Goal: Task Accomplishment & Management: Use online tool/utility

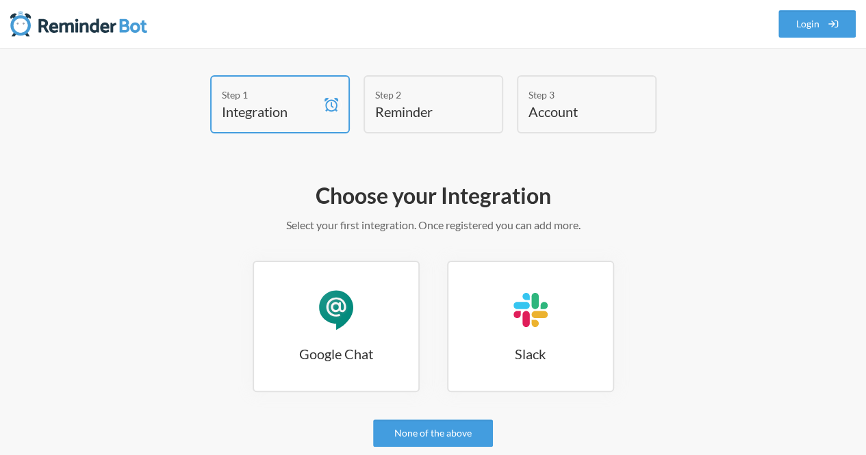
click at [391, 377] on link "Google Chat Google Chat" at bounding box center [336, 326] width 167 height 131
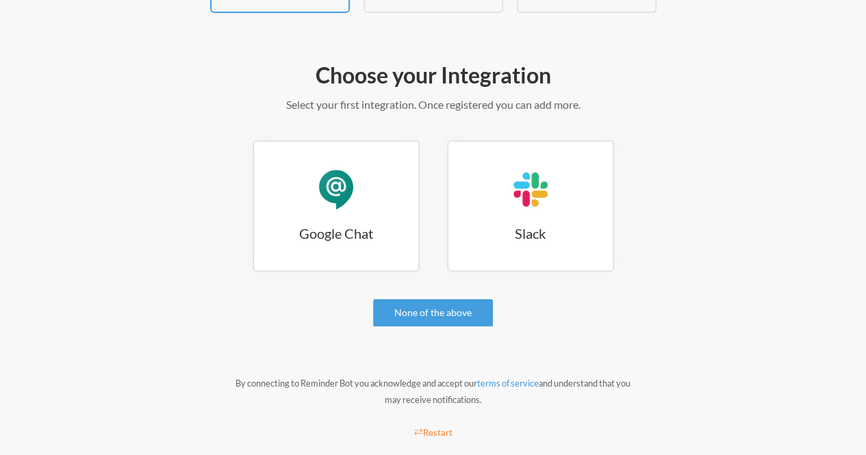
scroll to position [137, 0]
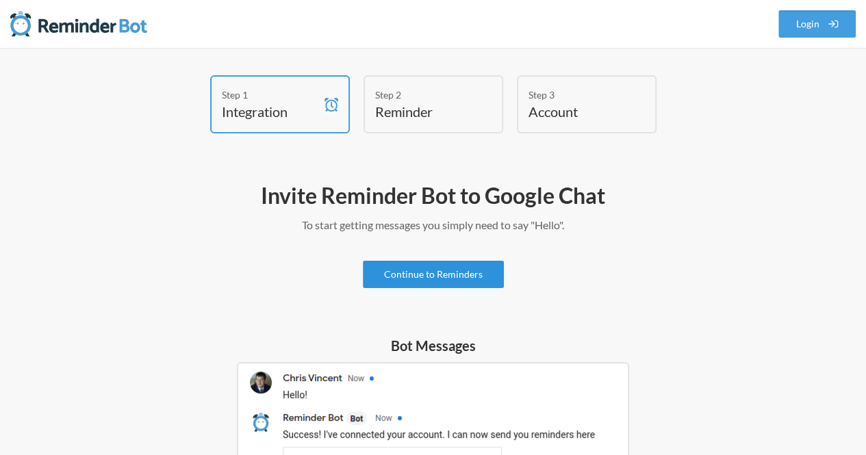
click at [469, 268] on link "Continue to Reminders" at bounding box center [433, 274] width 141 height 27
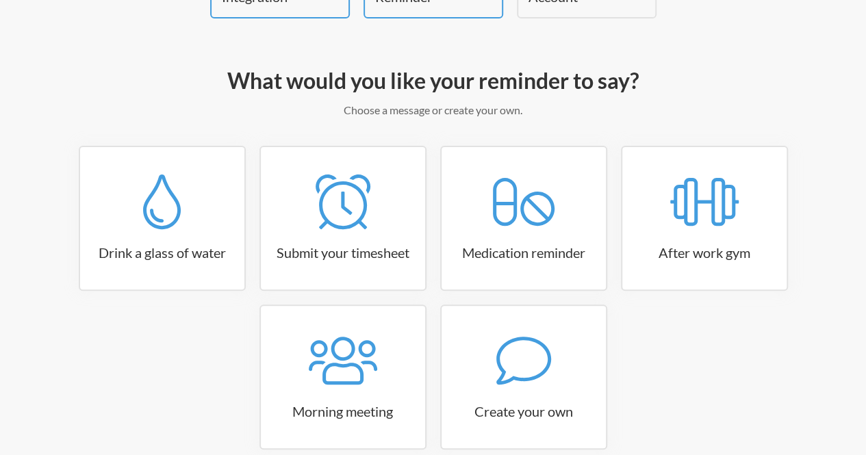
scroll to position [137, 0]
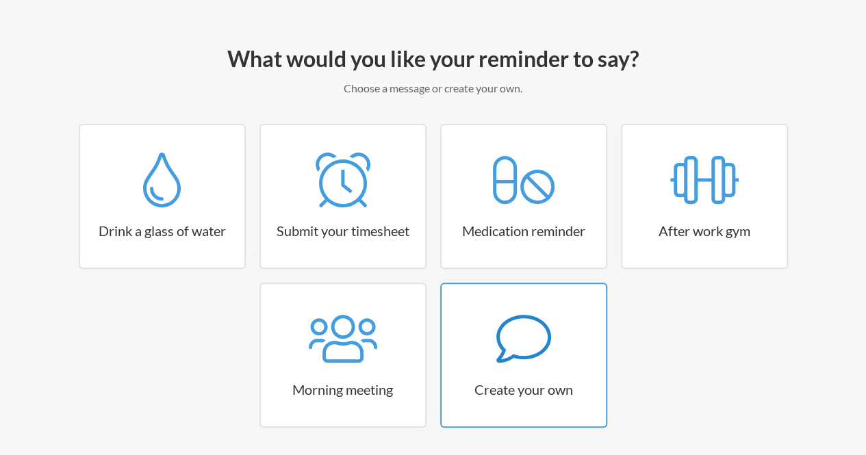
click at [479, 333] on div at bounding box center [523, 338] width 164 height 55
select select "10:30:00"
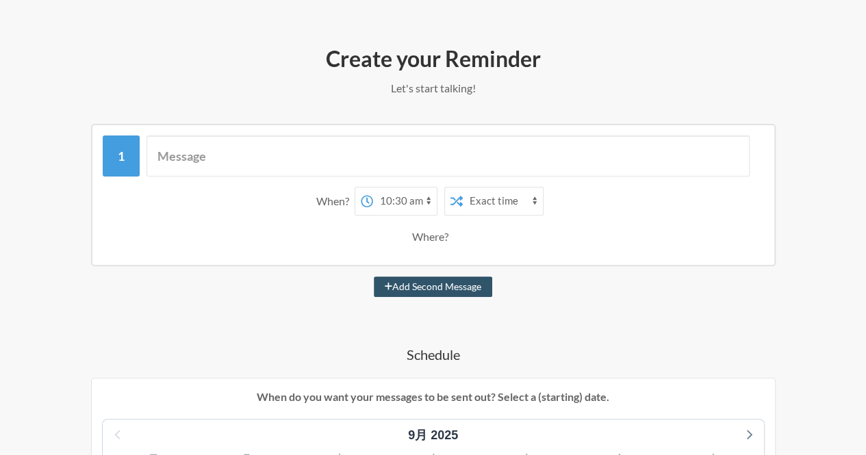
click at [470, 196] on select "Exact time Random time" at bounding box center [503, 201] width 80 height 27
click at [463, 188] on select "Exact time Random time" at bounding box center [503, 201] width 80 height 27
click at [534, 204] on select "Exact time Random time" at bounding box center [503, 201] width 80 height 27
select select "false"
click at [463, 188] on select "Exact time Random time" at bounding box center [503, 201] width 80 height 27
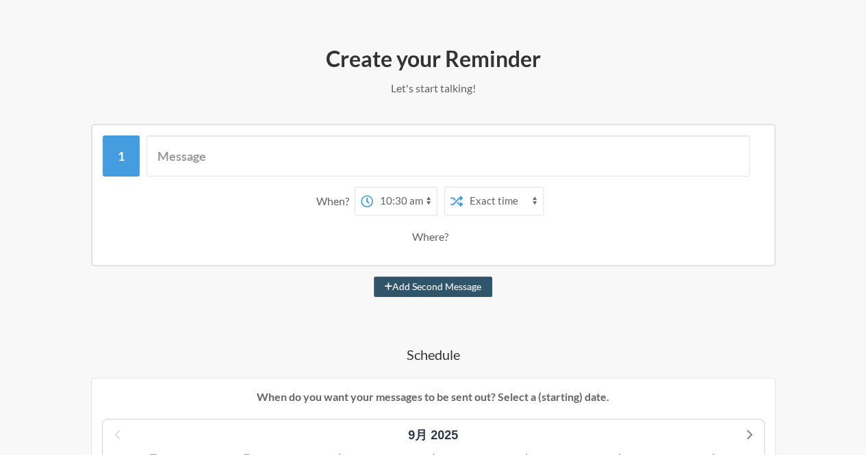
click at [428, 248] on div "Where?" at bounding box center [433, 236] width 42 height 29
drag, startPoint x: 425, startPoint y: 280, endPoint x: 431, endPoint y: 239, distance: 41.5
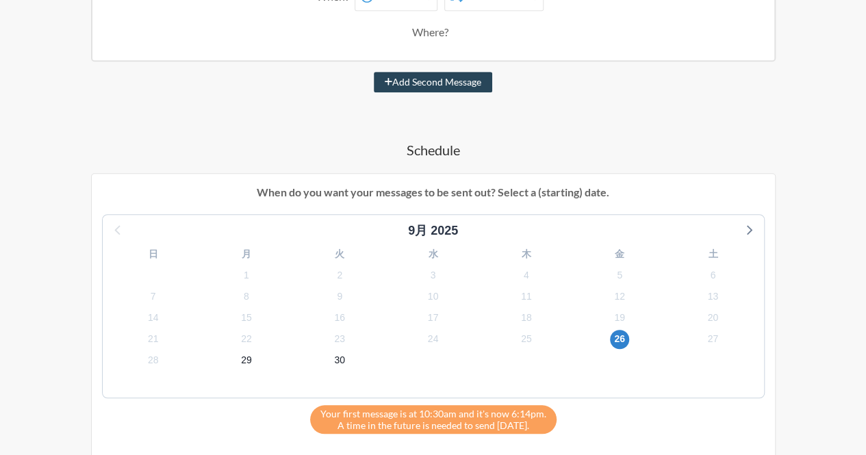
scroll to position [342, 0]
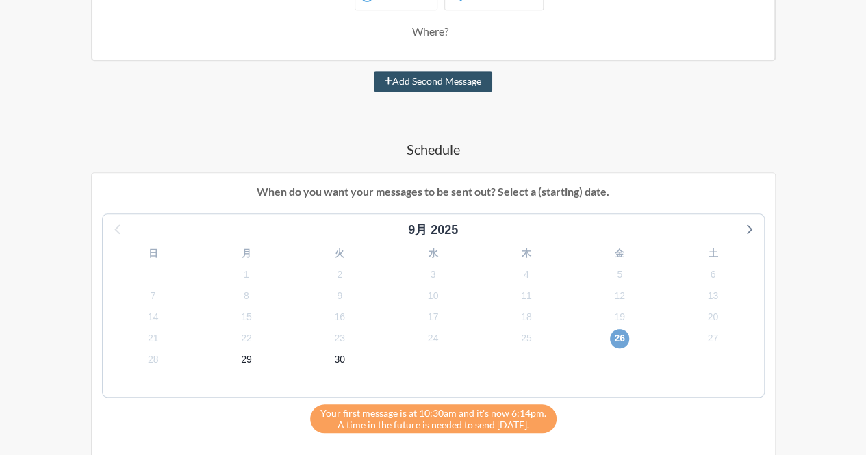
click at [621, 340] on span "26" at bounding box center [619, 338] width 19 height 19
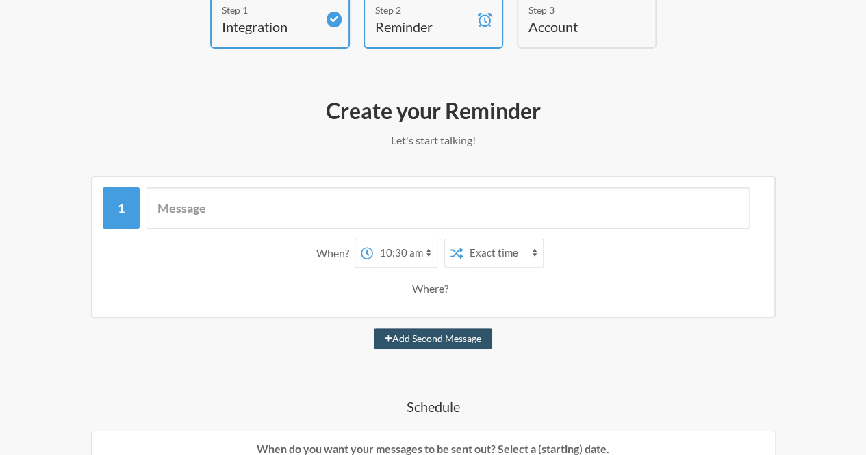
scroll to position [0, 0]
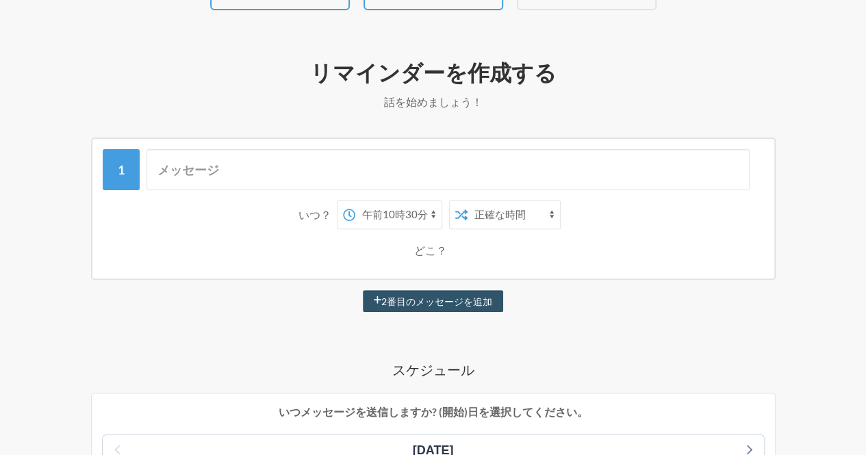
scroll to position [137, 0]
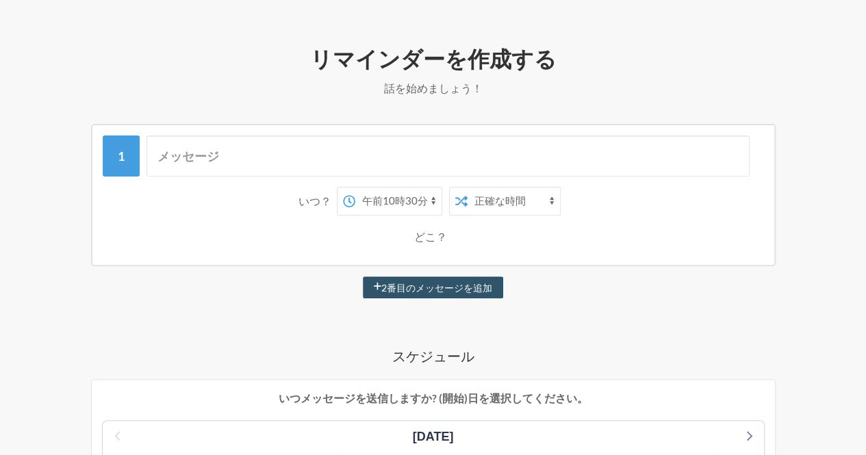
click at [463, 206] on icon at bounding box center [461, 201] width 12 height 12
click at [487, 203] on select "正確な時間 ランダムタイム" at bounding box center [513, 201] width 92 height 27
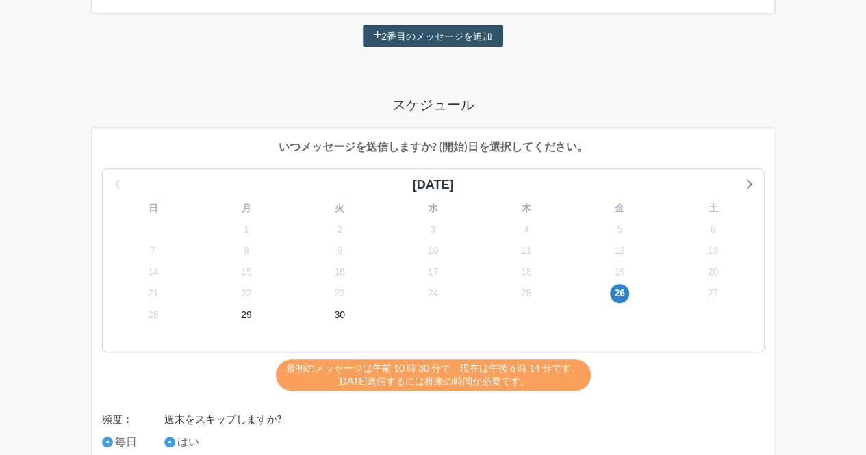
scroll to position [411, 0]
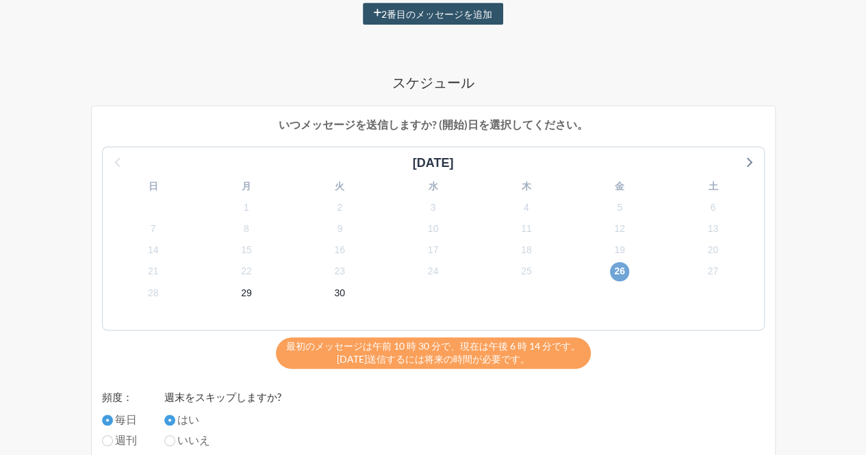
click at [620, 270] on font "26" at bounding box center [619, 271] width 11 height 11
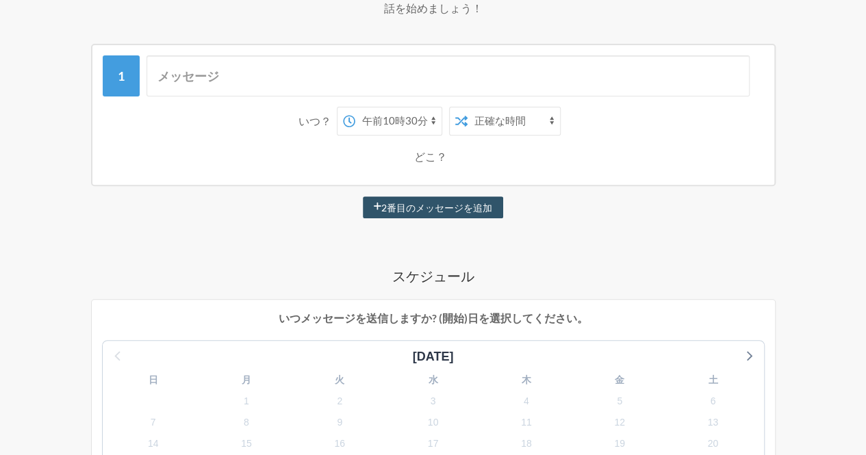
scroll to position [137, 0]
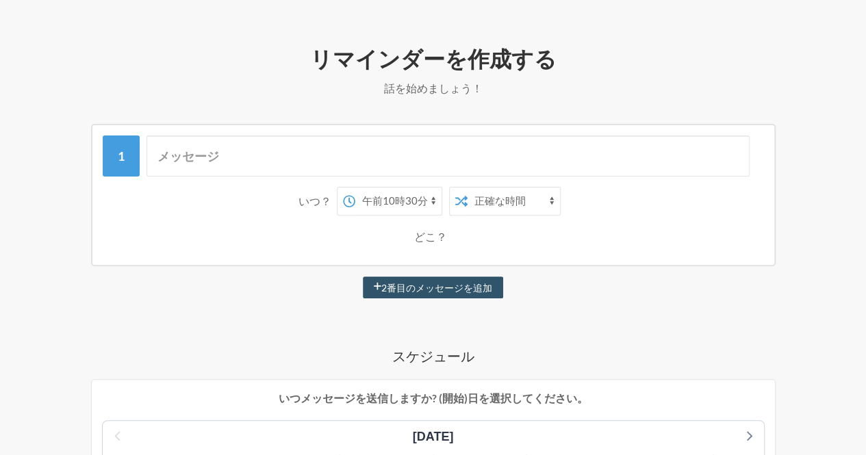
click at [386, 201] on select "午前0時 午前0時15分 午前0時30分 午前0時45分 午前1時 午前1時15分 午前1時30分 午前1時45分 午前2時 午前2時15分 午前2時30分 …" at bounding box center [398, 201] width 86 height 27
select select "18:15:00"
click at [355, 188] on select "午前0時 午前0時15分 午前0時30分 午前0時45分 午前1時 午前1時15分 午前1時30分 午前1時45分 午前2時 午前2時15分 午前2時30分 …" at bounding box center [398, 201] width 86 height 27
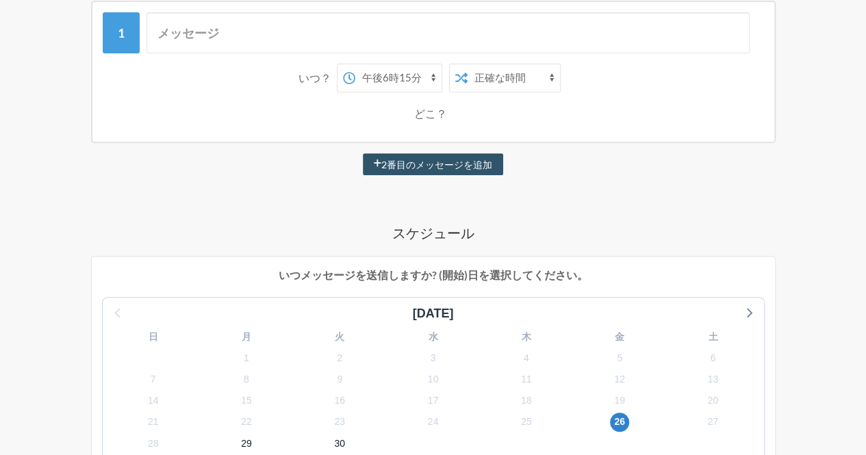
scroll to position [274, 0]
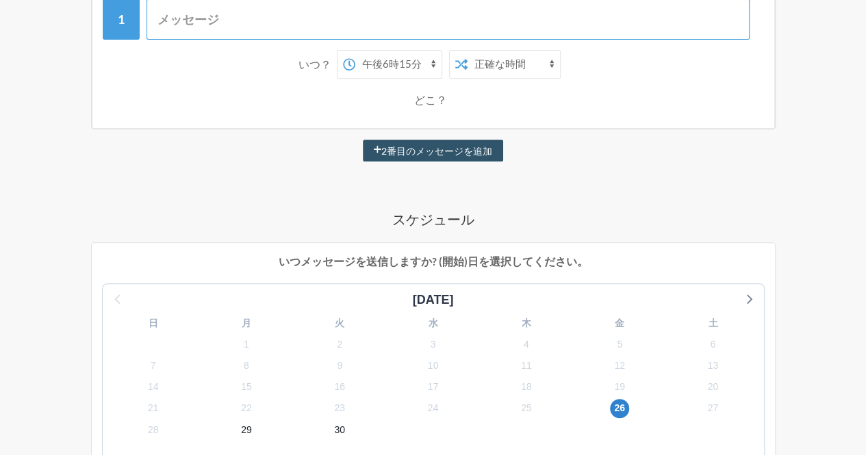
click at [204, 21] on input "text" at bounding box center [447, 19] width 603 height 41
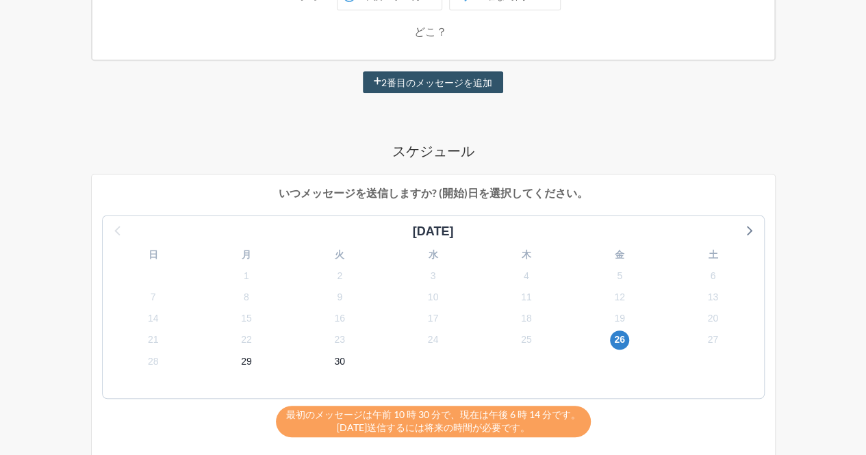
type input "入力"
click at [255, 121] on div "入力 いつ？ 午前0時 午前0時15分 午前0時30分 午前0時45分 午前1時 午前1時15分 午前1時30分 午前1時45分 午前2時 午前2時15分 午…" at bounding box center [433, 380] width 784 height 922
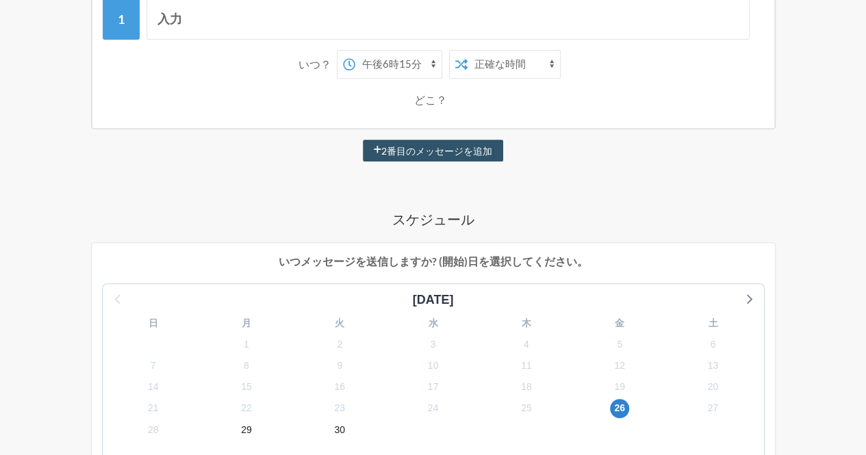
scroll to position [192, 0]
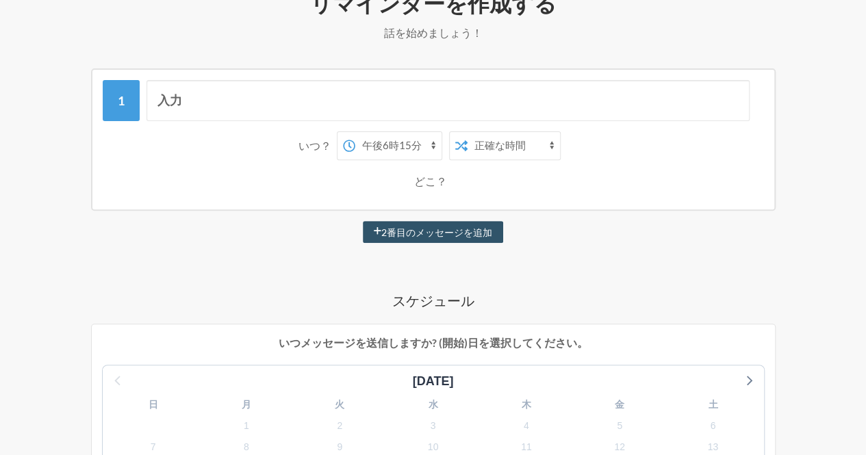
click at [412, 142] on select "午前0時 午前0時15分 午前0時30分 午前0時45分 午前1時 午前1時15分 午前1時30分 午前1時45分 午前2時 午前2時15分 午前2時30分 …" at bounding box center [398, 145] width 86 height 27
select select "18:30:00"
click at [355, 132] on select "午前0時 午前0時15分 午前0時30分 午前0時45分 午前1時 午前1時15分 午前1時30分 午前1時45分 午前2時 午前2時15分 午前2時30分 …" at bounding box center [398, 145] width 86 height 27
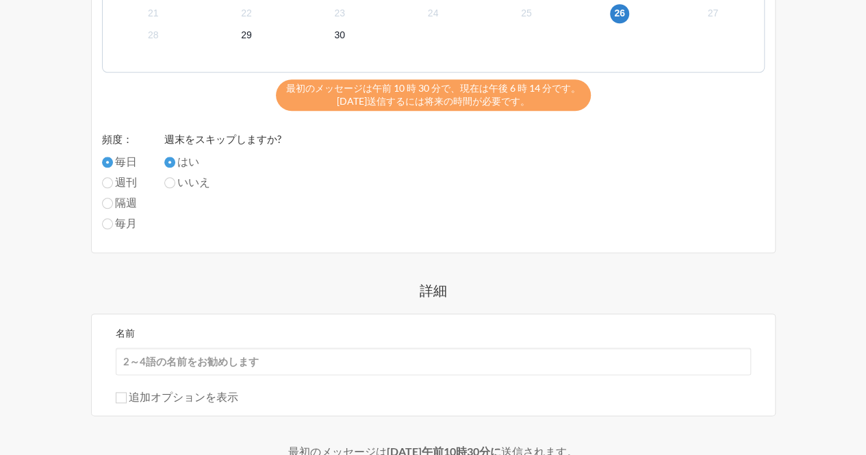
scroll to position [671, 0]
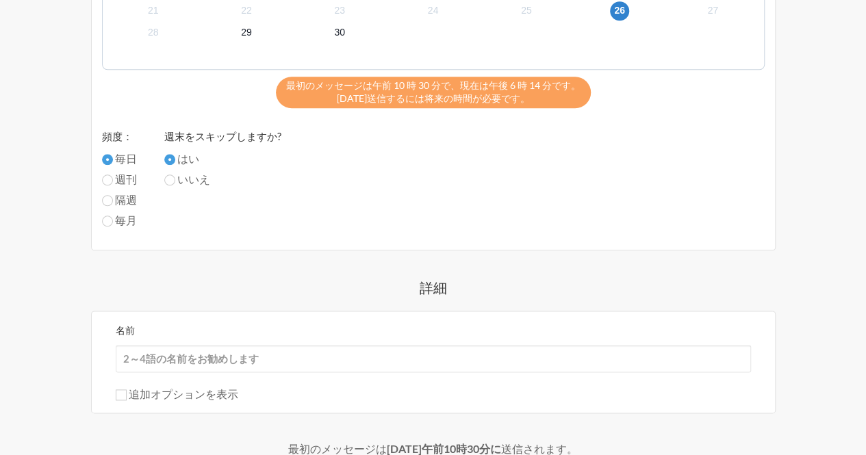
click at [129, 159] on font "毎日" at bounding box center [126, 158] width 22 height 13
click at [113, 159] on input "毎日" at bounding box center [107, 159] width 11 height 11
click at [111, 160] on input "毎日" at bounding box center [107, 159] width 11 height 11
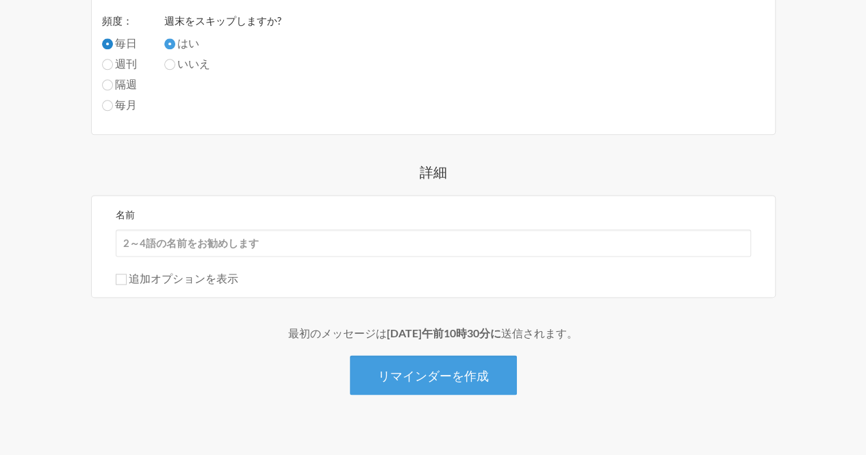
scroll to position [808, 0]
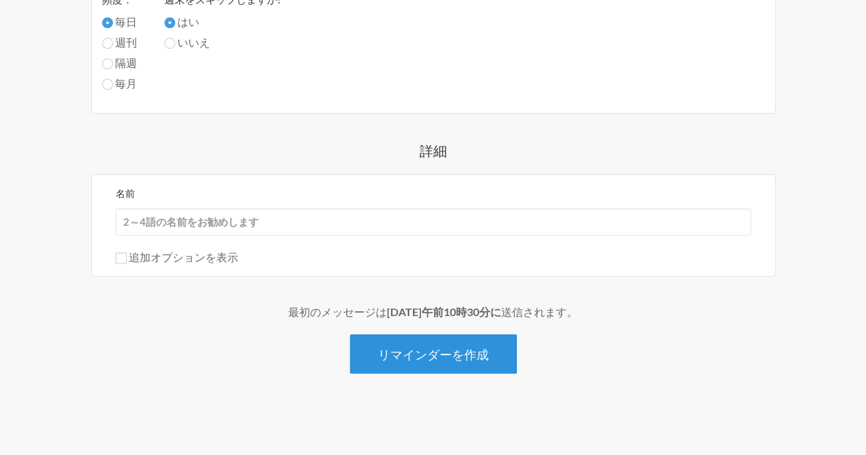
click at [393, 368] on button "リマインダーを作成" at bounding box center [433, 354] width 167 height 40
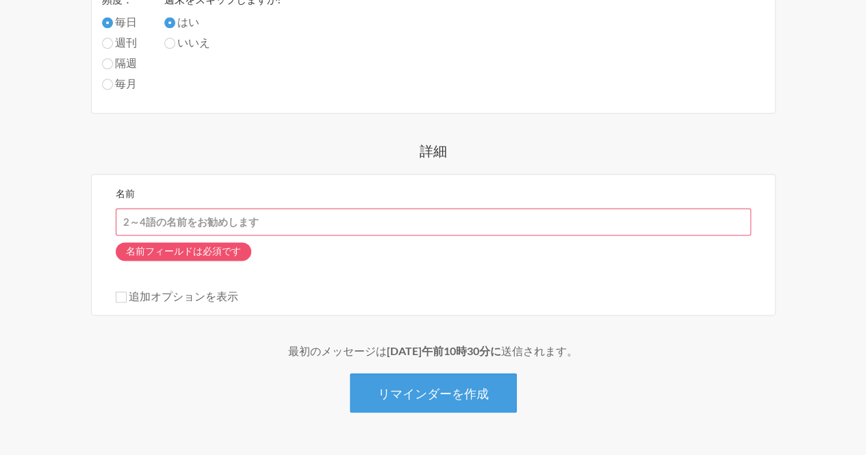
click at [231, 217] on input "名前" at bounding box center [433, 221] width 635 height 27
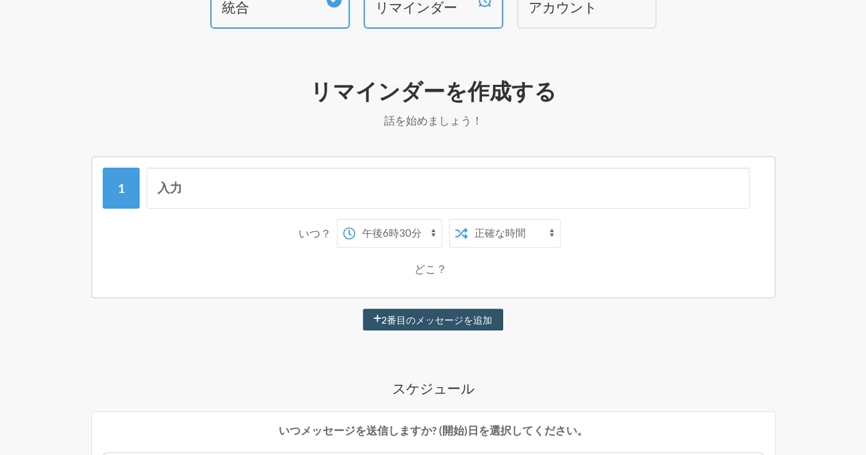
scroll to position [137, 0]
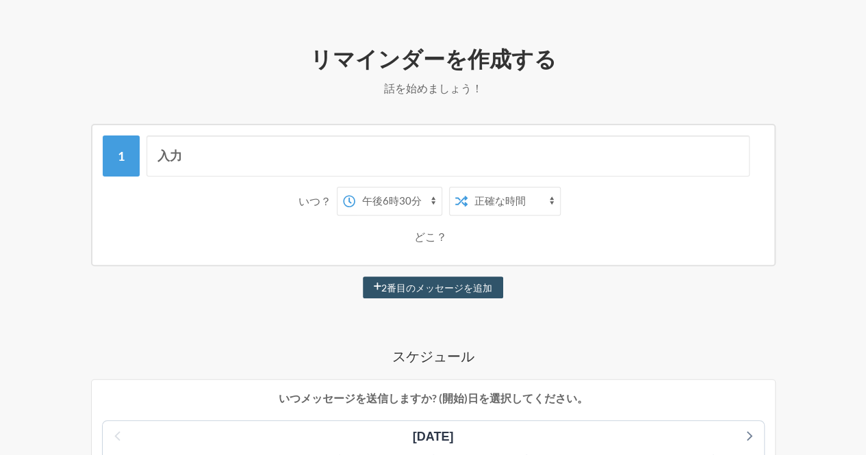
type input "リマインド"
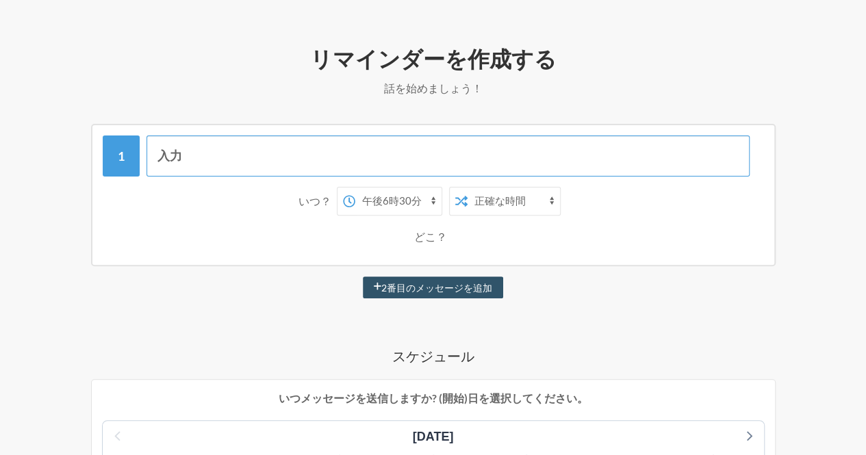
click at [464, 155] on input "入力" at bounding box center [447, 156] width 603 height 41
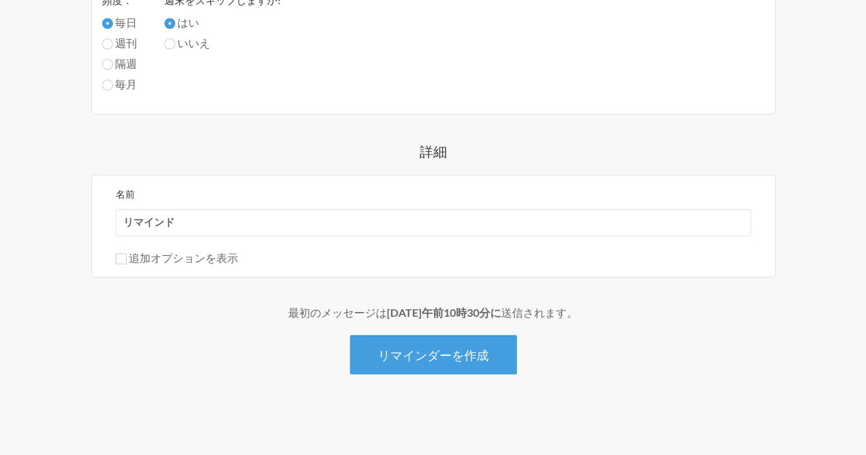
scroll to position [808, 0]
click at [446, 332] on div "最初のメッセージは 9月26日午前10時30分に 送信されます。 リマインダーを作成" at bounding box center [433, 339] width 784 height 70
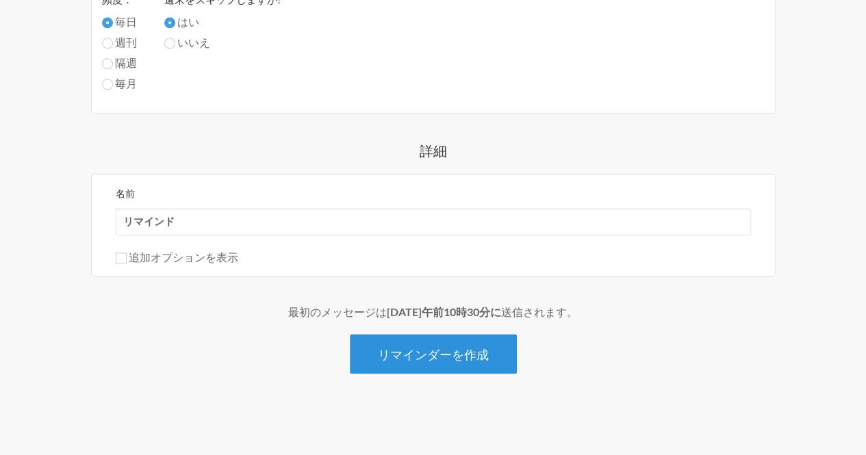
click at [447, 355] on font "リマインダーを作成" at bounding box center [433, 354] width 111 height 15
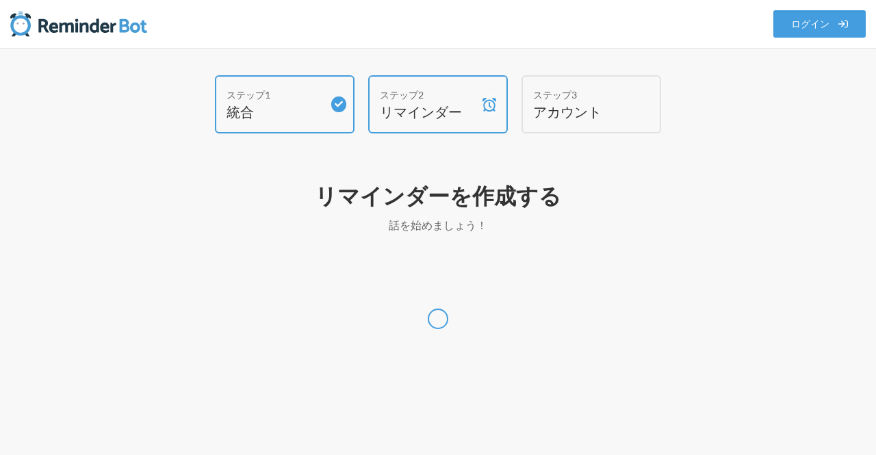
select select "Asia/Tokyo"
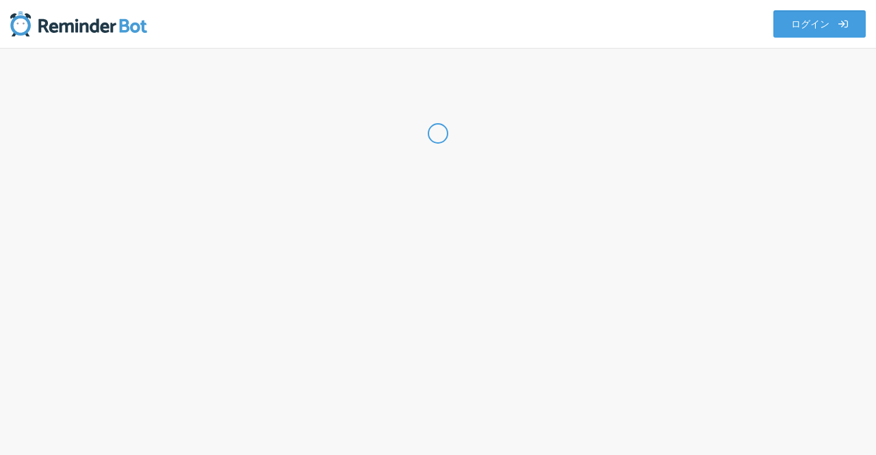
select select "JP"
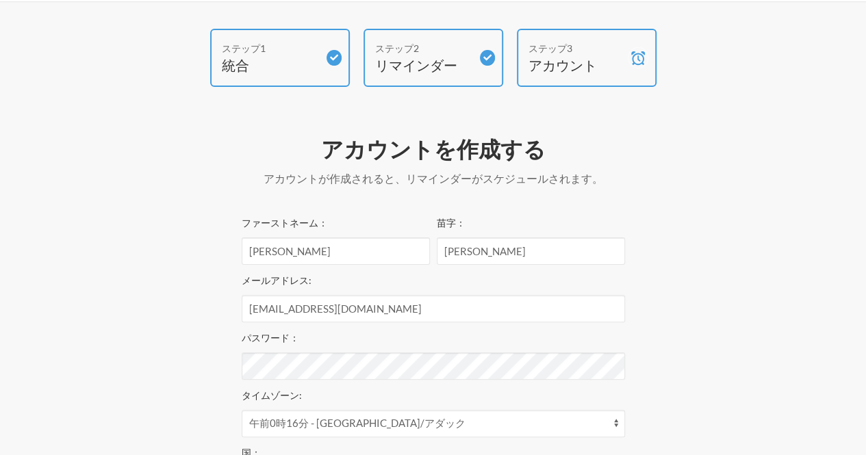
scroll to position [68, 0]
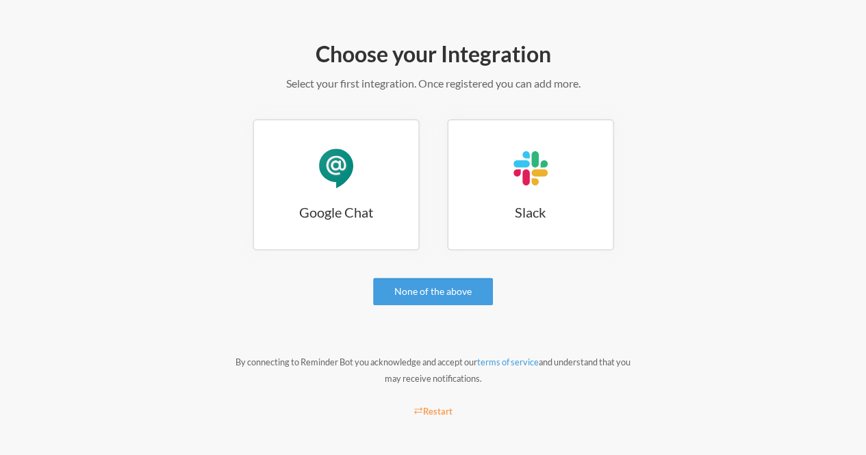
scroll to position [145, 0]
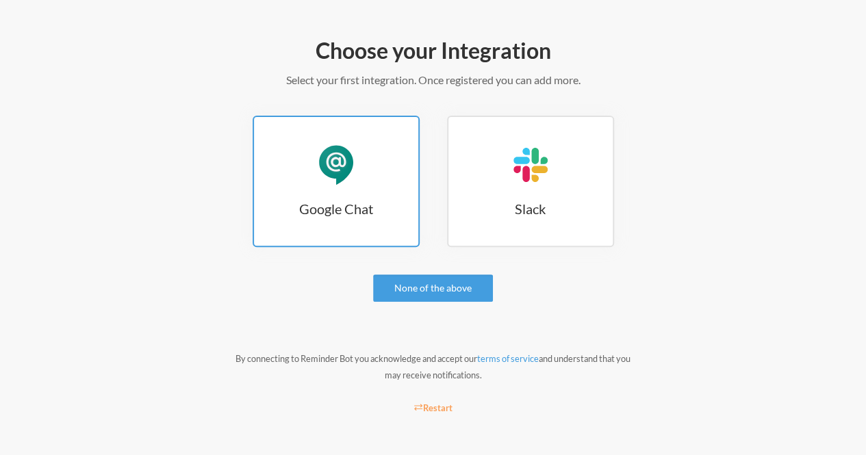
click at [352, 197] on link "Google Chat Google Chat" at bounding box center [336, 181] width 167 height 131
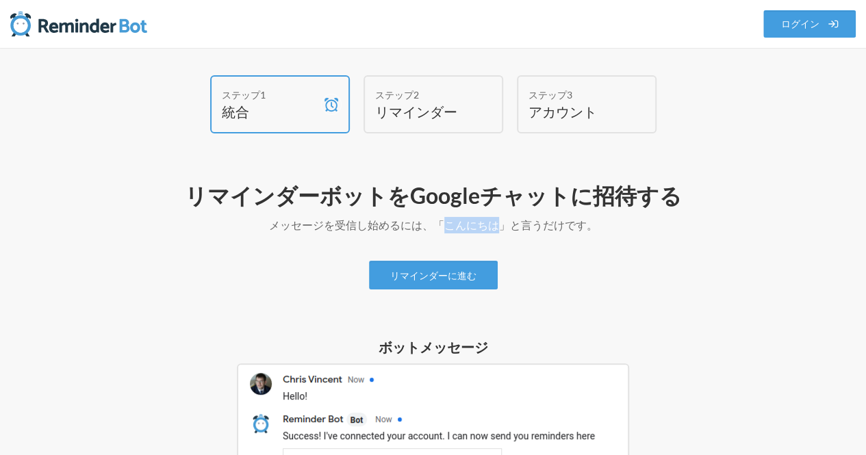
drag, startPoint x: 443, startPoint y: 226, endPoint x: 492, endPoint y: 231, distance: 48.8
click at [492, 231] on font "メッセージを受信し始めるには、「こんにちは」と言うだけです。" at bounding box center [433, 224] width 328 height 13
copy font "こんにちは"
